Goal: Transaction & Acquisition: Download file/media

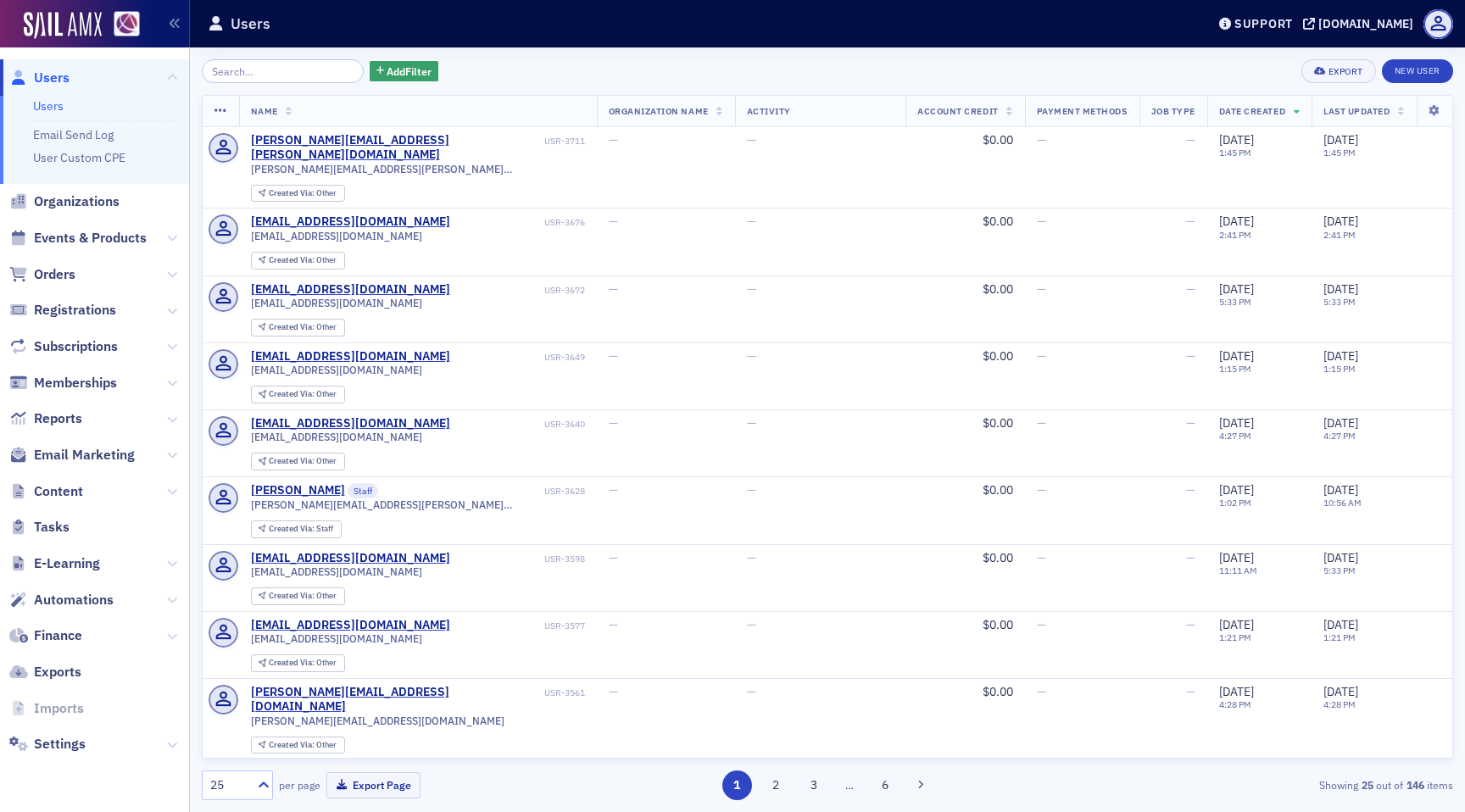
click at [57, 502] on span "Content" at bounding box center [94, 492] width 189 height 36
click at [57, 501] on span "Content" at bounding box center [94, 492] width 189 height 36
click at [51, 487] on span "Content" at bounding box center [58, 492] width 49 height 19
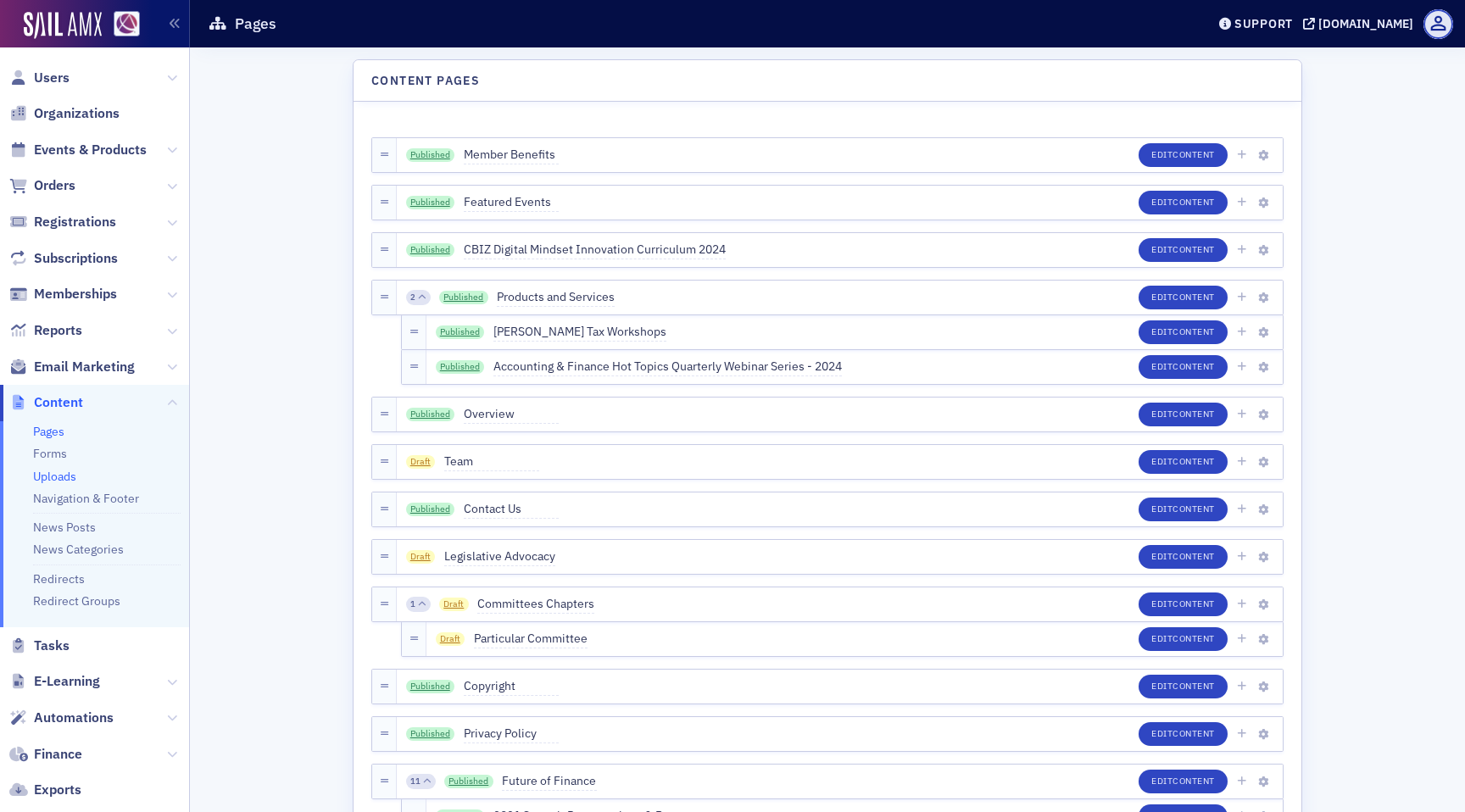
click at [47, 483] on link "Uploads" at bounding box center [54, 477] width 43 height 16
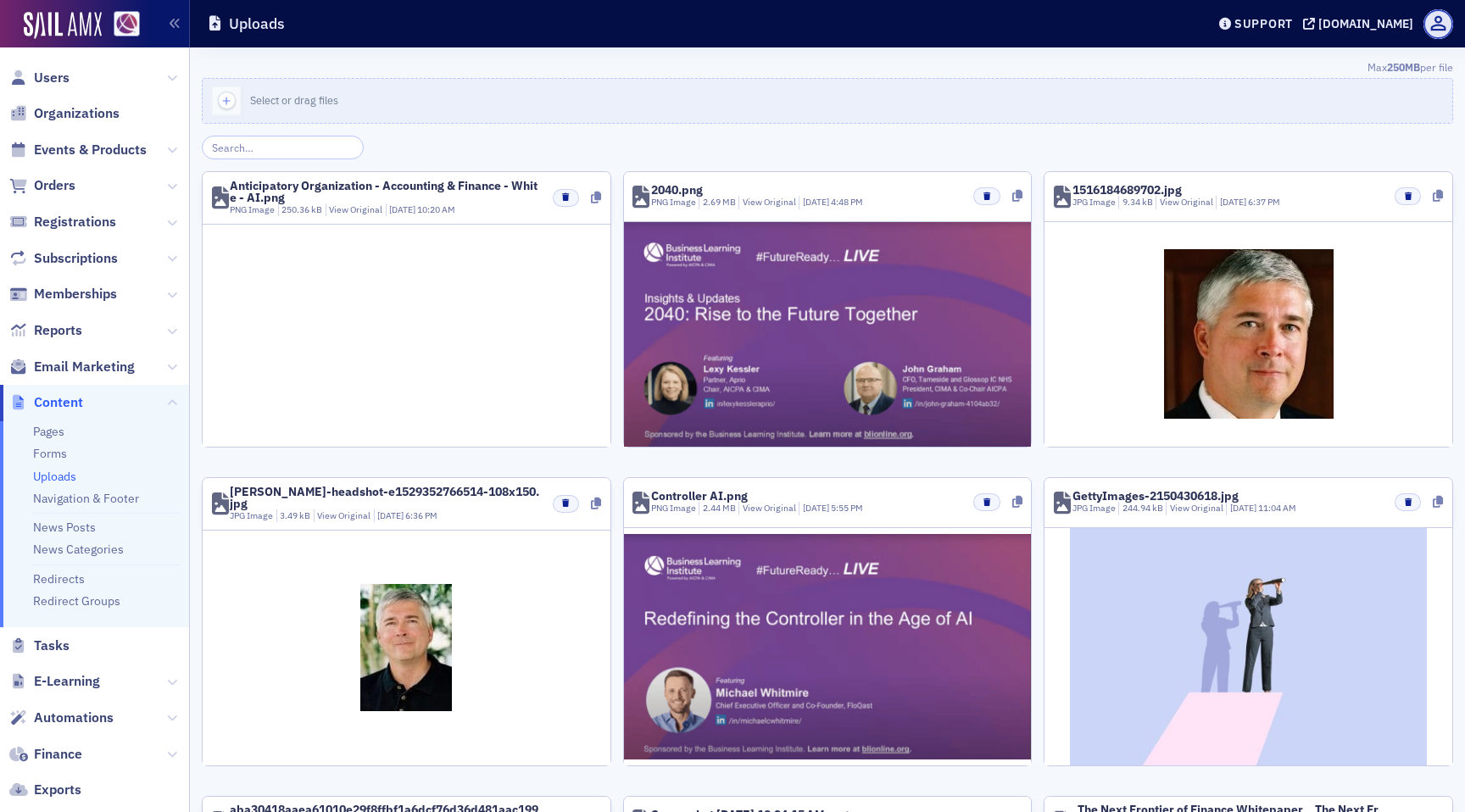
click at [450, 182] on div "Anticipatory Organization - Accounting & Finance - White - AI.png" at bounding box center [384, 191] width 310 height 23
click at [511, 188] on div "Anticipatory Organization - Accounting & Finance - White - AI.png" at bounding box center [384, 191] width 310 height 23
click at [506, 308] on img at bounding box center [407, 336] width 408 height 168
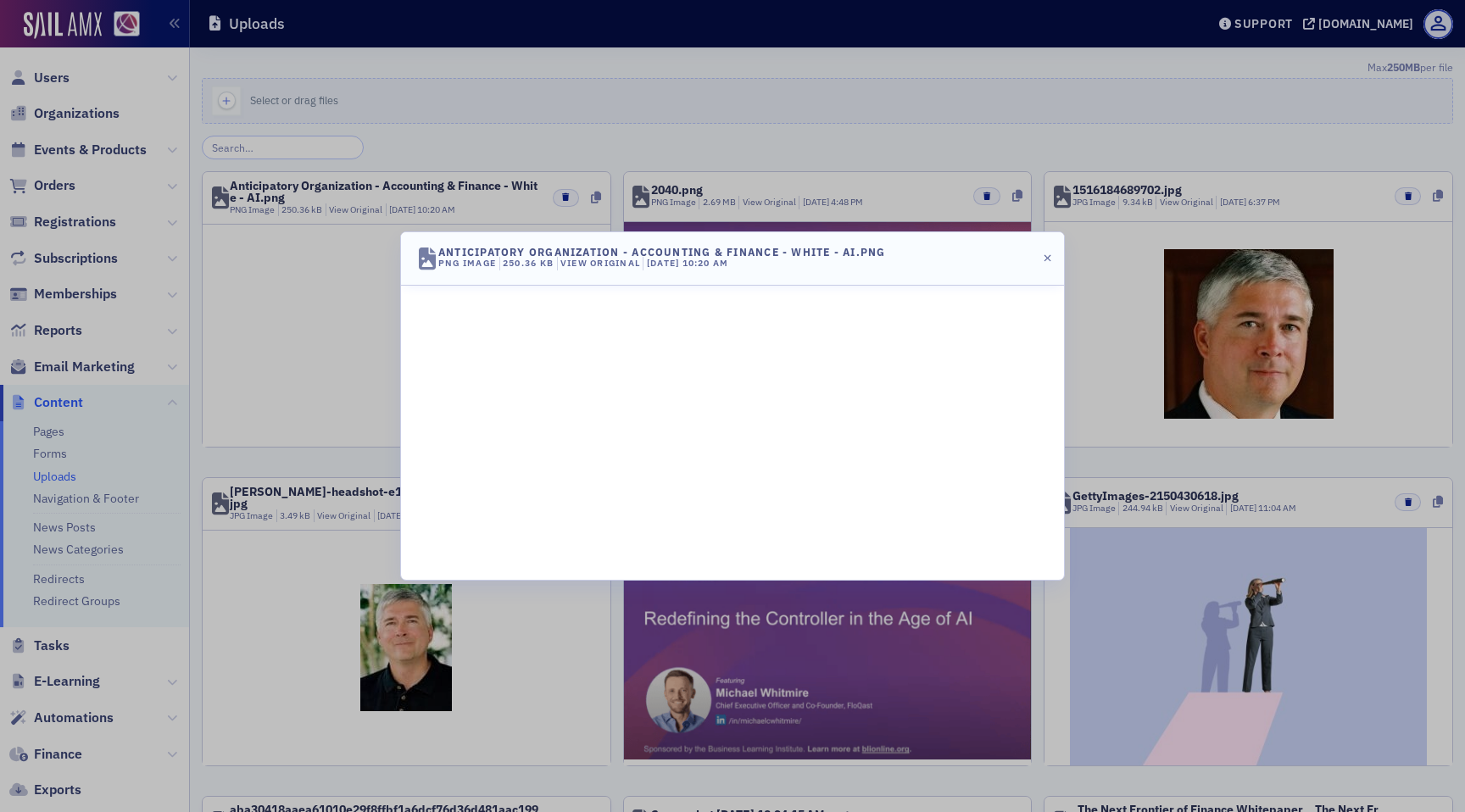
click at [355, 324] on div at bounding box center [732, 406] width 1465 height 812
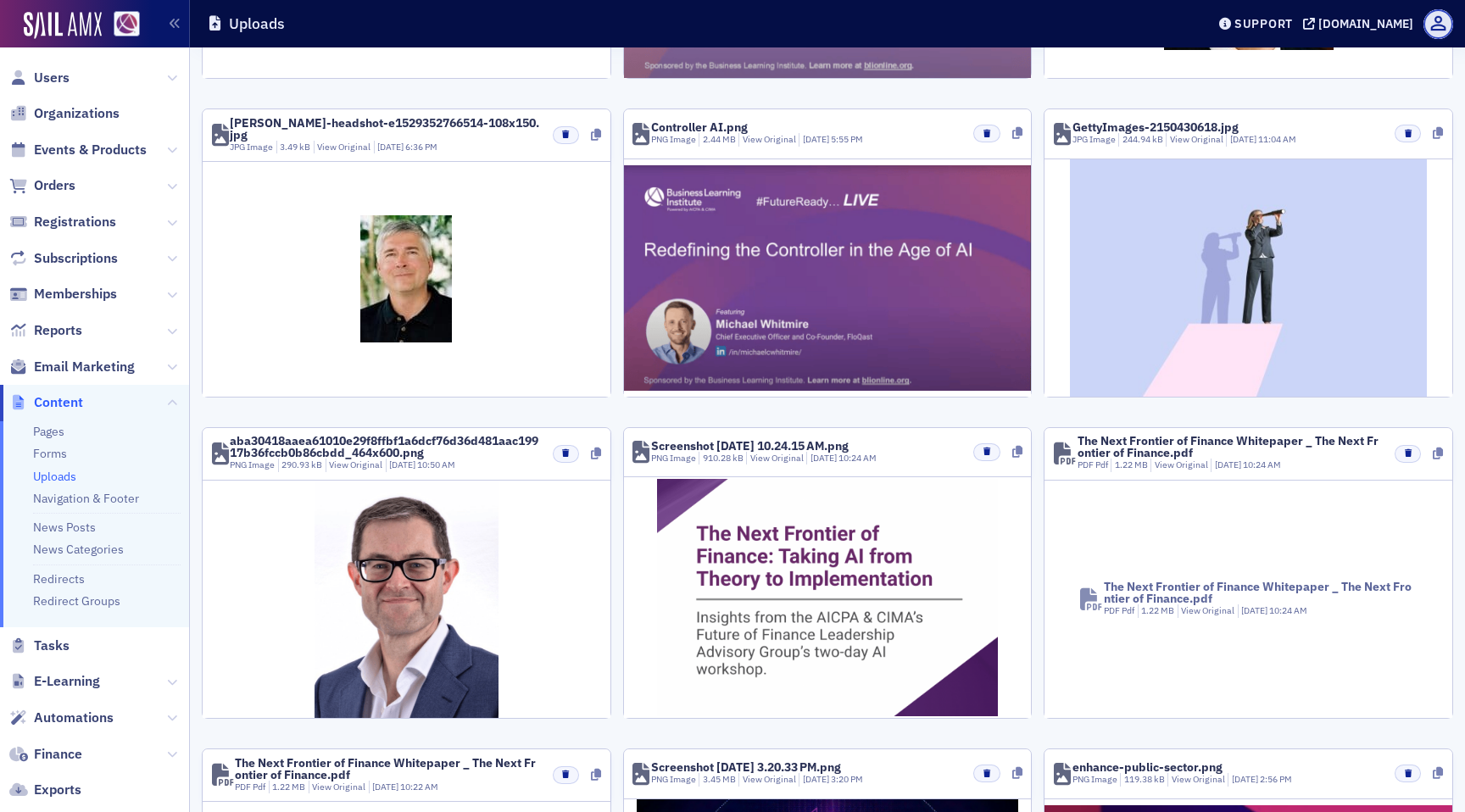
scroll to position [373, 0]
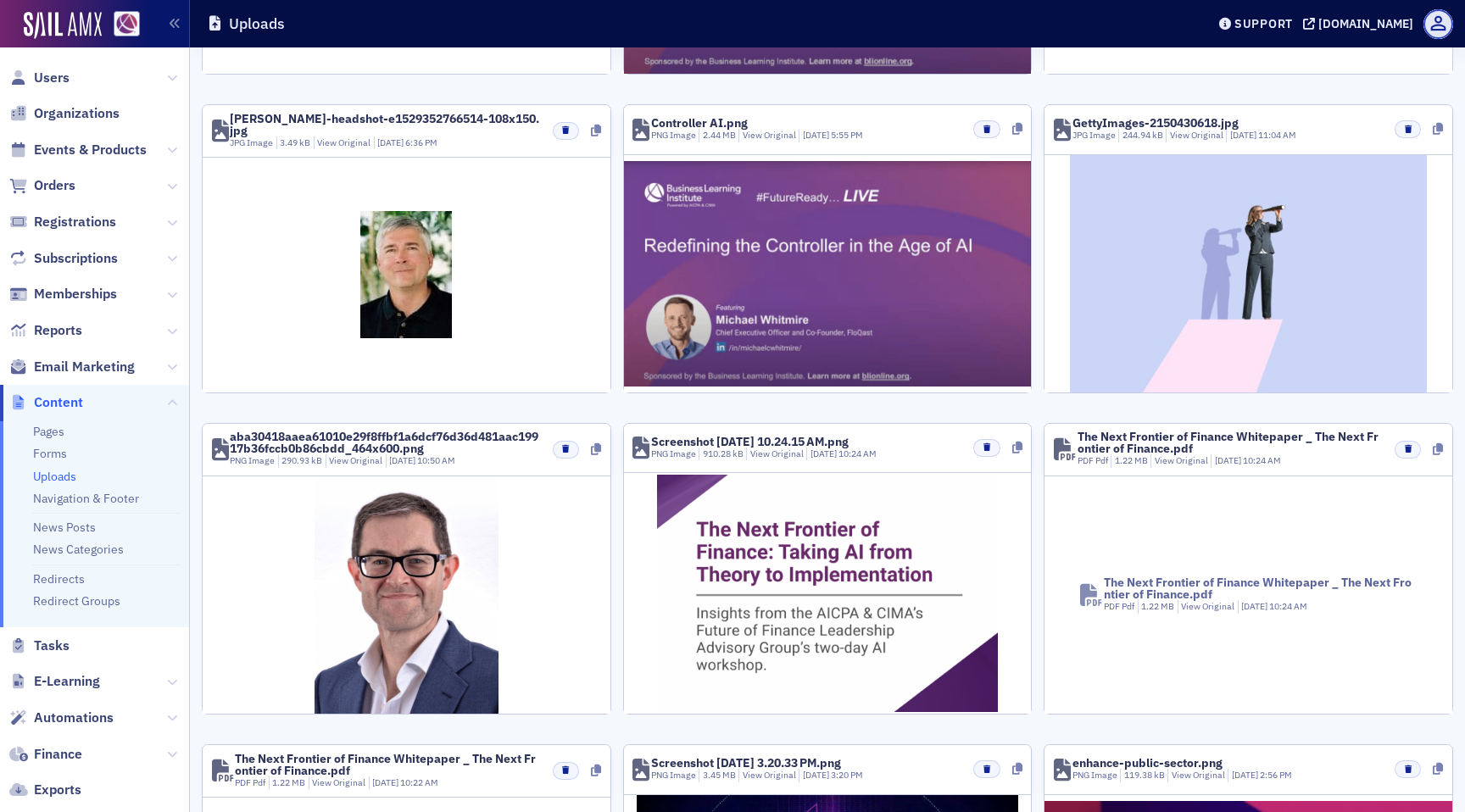
click at [1152, 445] on div "The Next Frontier of Finance Whitepaper _ The Next Frontier of Finance.pdf" at bounding box center [1230, 442] width 305 height 23
click at [1189, 616] on span "The Next Frontier of Finance Whitepaper _ The Next Frontier of Finance.pdf PDF …" at bounding box center [1248, 595] width 408 height 109
click at [1177, 581] on div "The Next Frontier of Finance Whitepaper _ The Next Frontier of Finance.pdf" at bounding box center [1260, 588] width 313 height 23
click at [1195, 607] on link "View Original" at bounding box center [1208, 606] width 54 height 12
